Goal: Check status: Check status

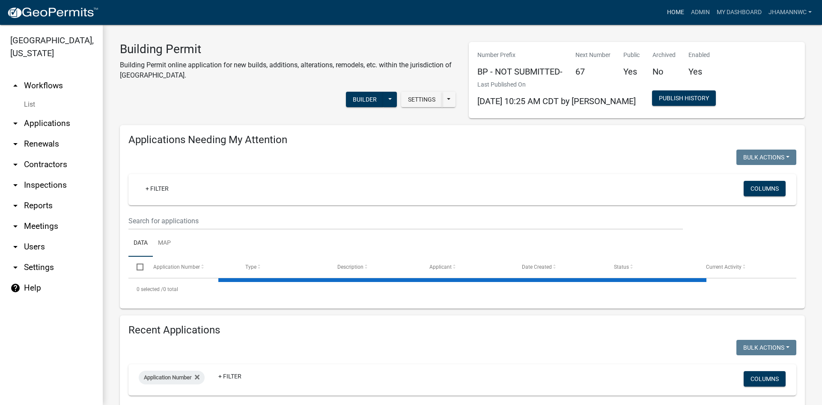
click at [674, 9] on link "Home" at bounding box center [676, 12] width 24 height 16
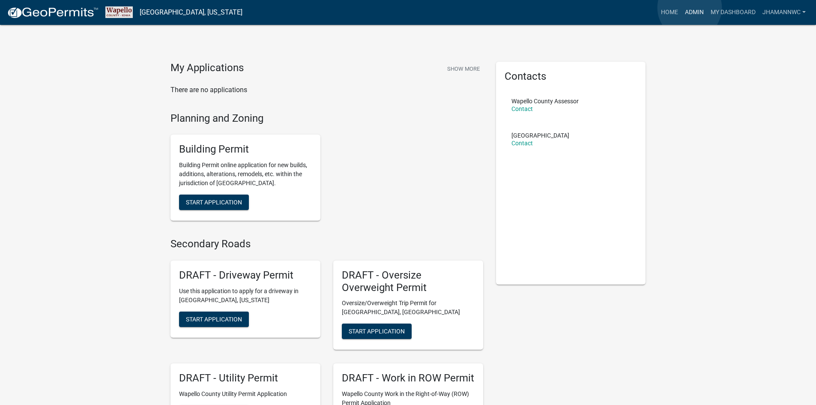
click at [689, 8] on link "Admin" at bounding box center [694, 12] width 26 height 16
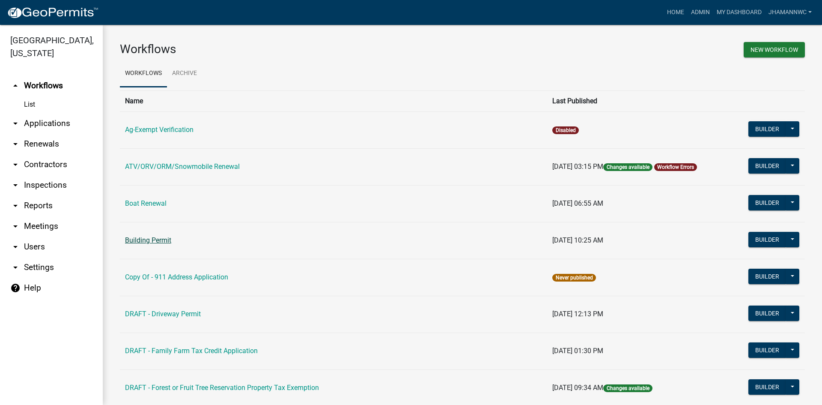
click at [149, 243] on link "Building Permit" at bounding box center [148, 240] width 46 height 8
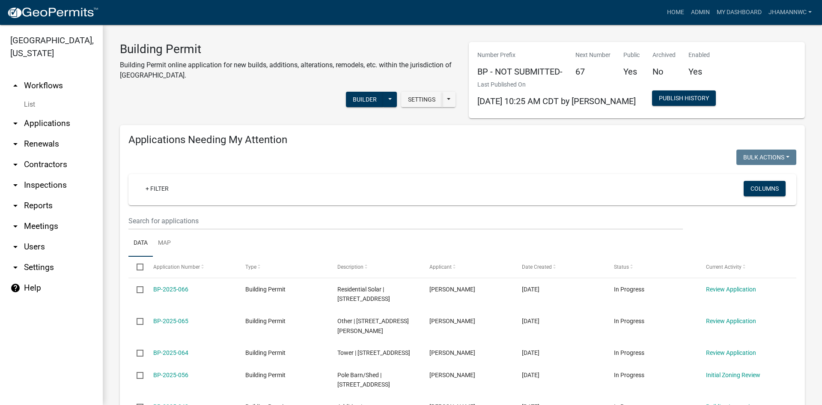
select select "3: 100"
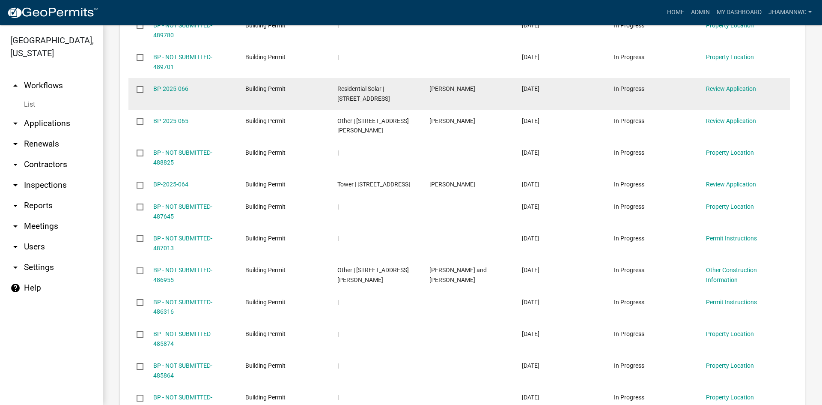
scroll to position [685, 0]
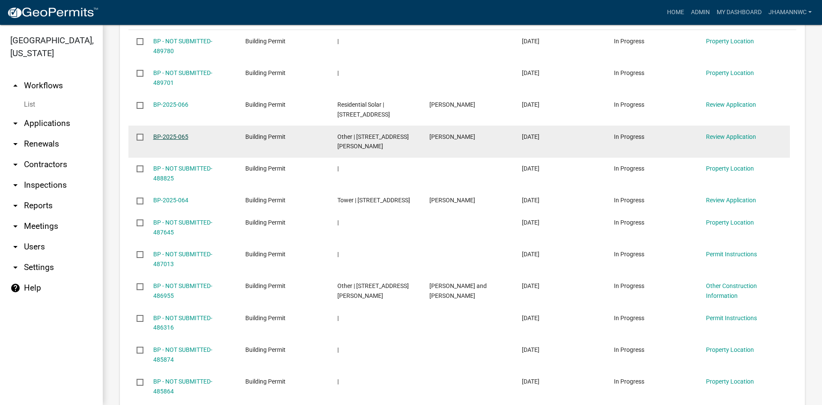
click at [160, 133] on link "BP-2025-065" at bounding box center [170, 136] width 35 height 7
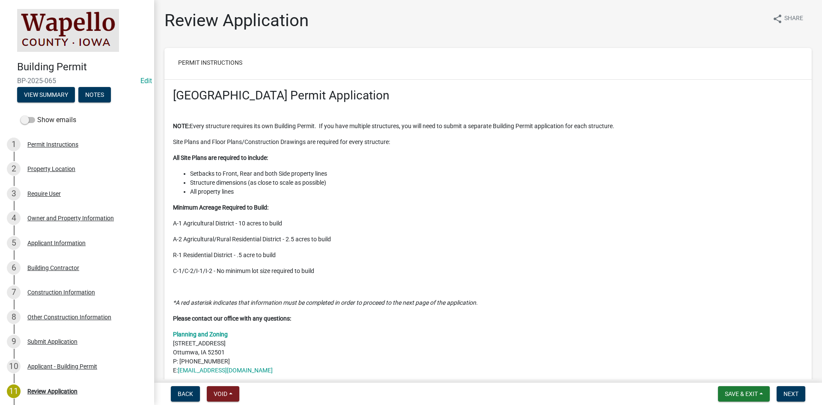
click at [63, 270] on div "Building Contractor" at bounding box center [53, 268] width 52 height 6
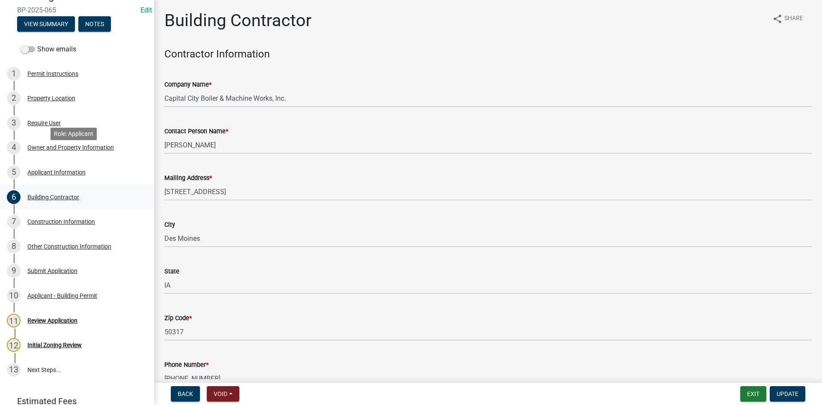
scroll to position [86, 0]
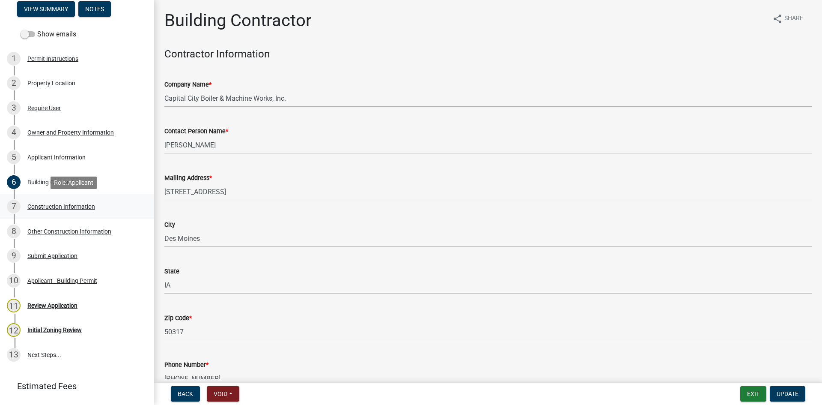
click at [82, 207] on div "Construction Information" at bounding box center [61, 206] width 68 height 6
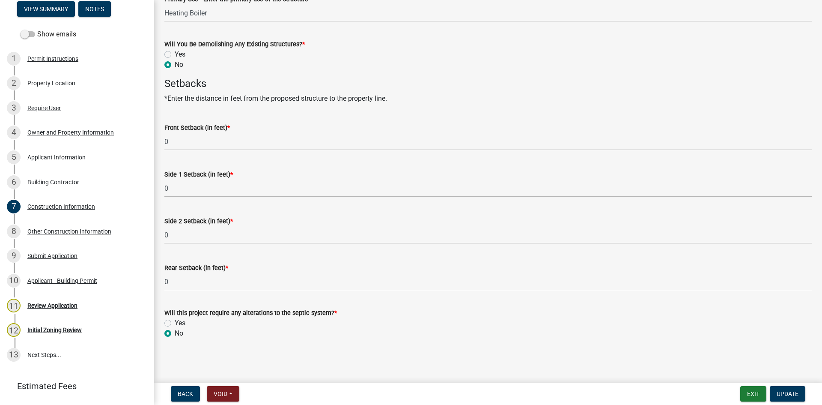
scroll to position [401, 0]
click at [63, 233] on div "Other Construction Information" at bounding box center [69, 231] width 84 height 6
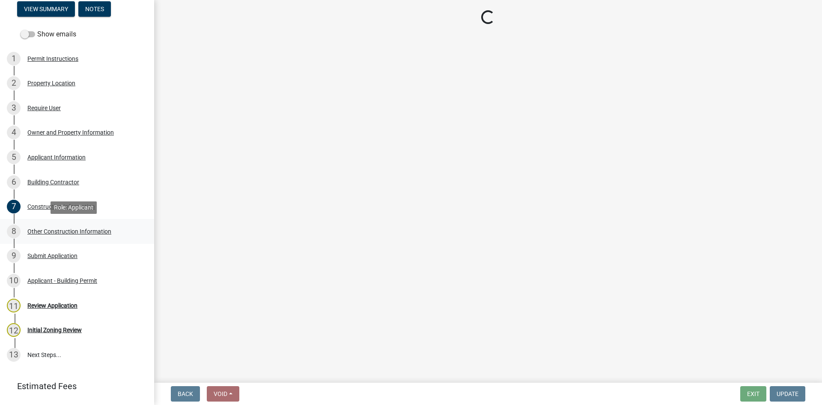
scroll to position [0, 0]
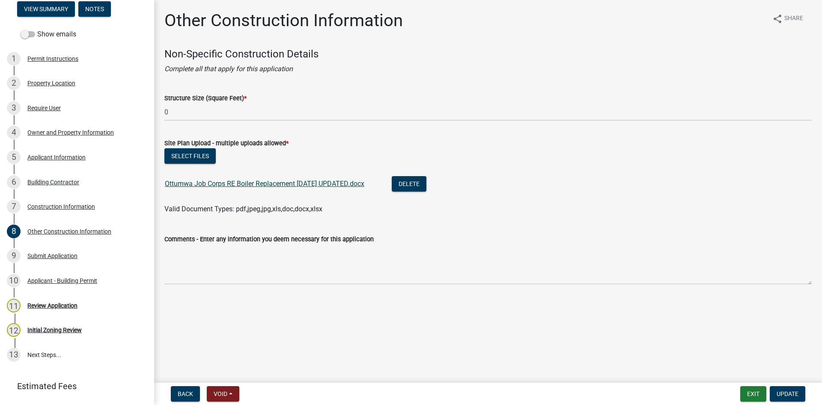
click at [306, 187] on link "Ottumwa Job Corps RE Boiler Replacement [DATE] UPDATED.docx" at bounding box center [265, 183] width 200 height 8
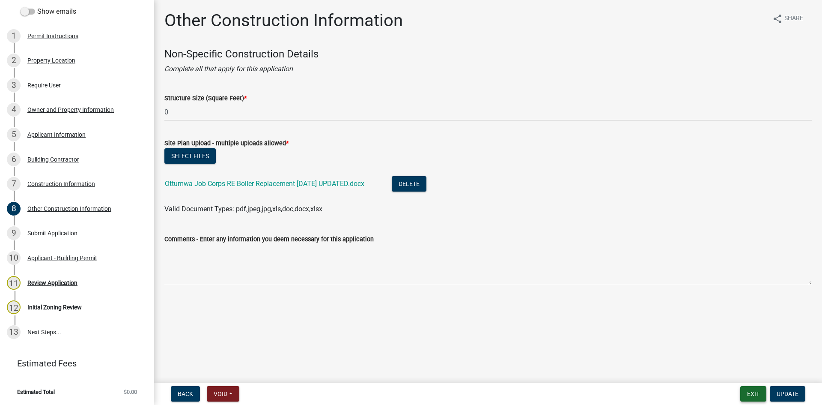
click at [760, 391] on button "Exit" at bounding box center [753, 393] width 26 height 15
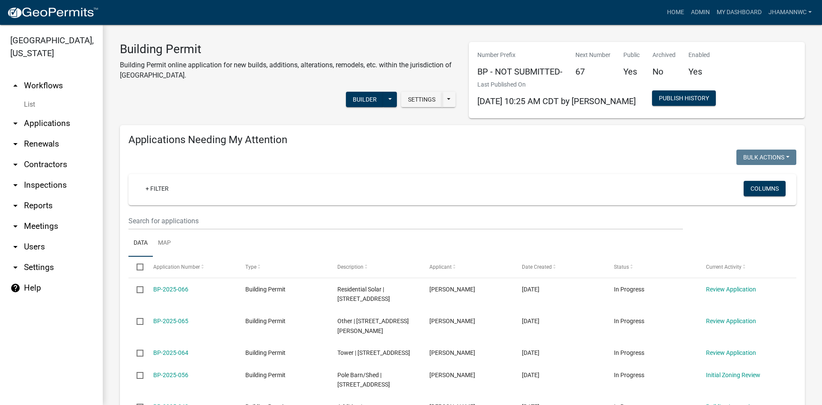
select select "3: 100"
